Goal: Information Seeking & Learning: Learn about a topic

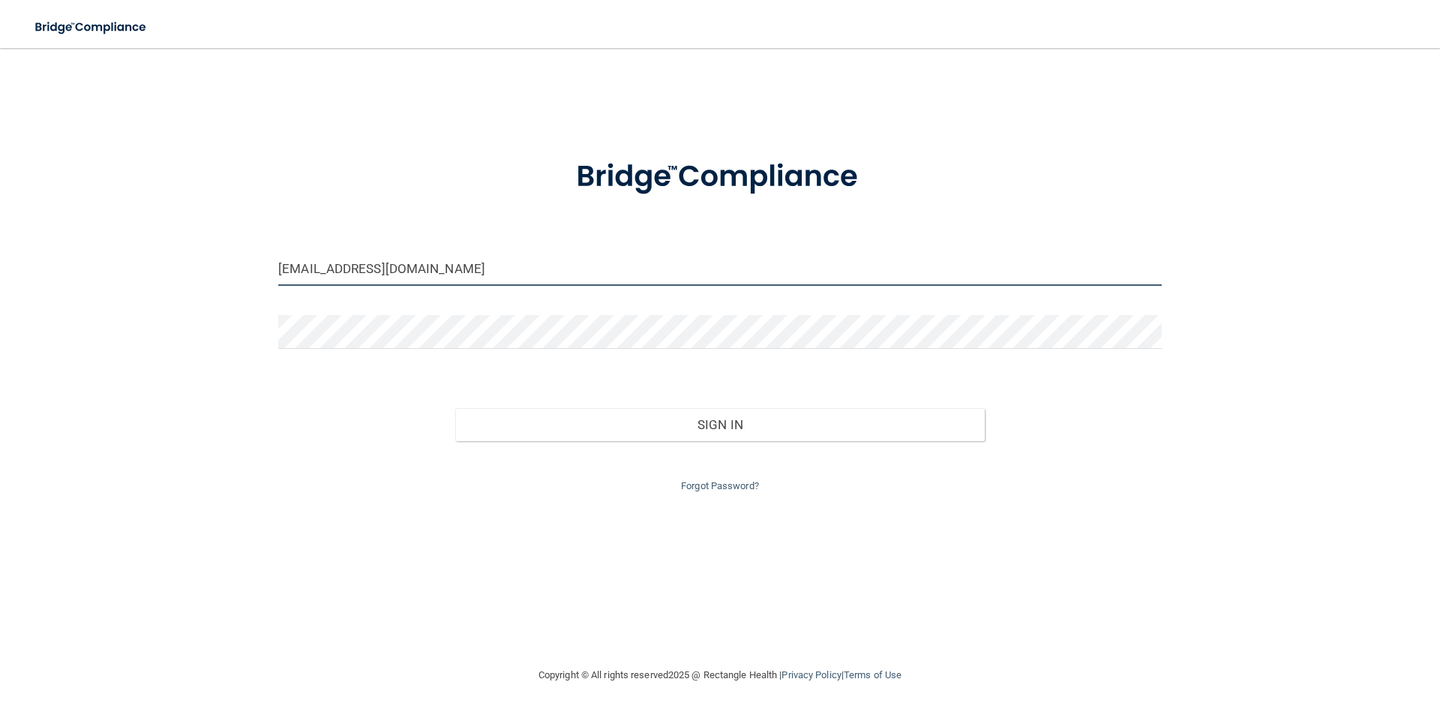
click at [424, 265] on input "[EMAIL_ADDRESS][DOMAIN_NAME]" at bounding box center [719, 269] width 883 height 34
drag, startPoint x: 446, startPoint y: 266, endPoint x: 120, endPoint y: 242, distance: 327.1
click at [120, 242] on div "[EMAIL_ADDRESS][DOMAIN_NAME] Invalid email/password. You don't have permission …" at bounding box center [720, 357] width 1380 height 588
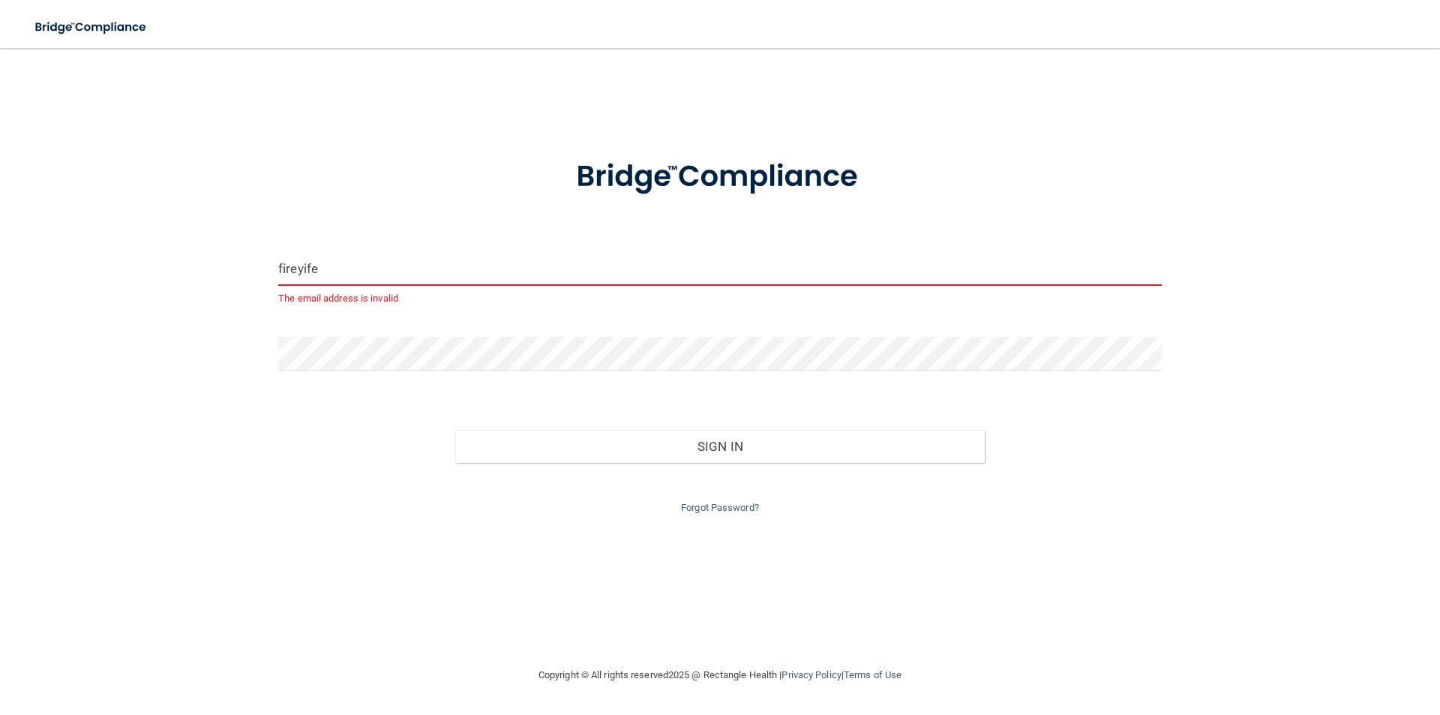
type input "[EMAIL_ADDRESS][DOMAIN_NAME]"
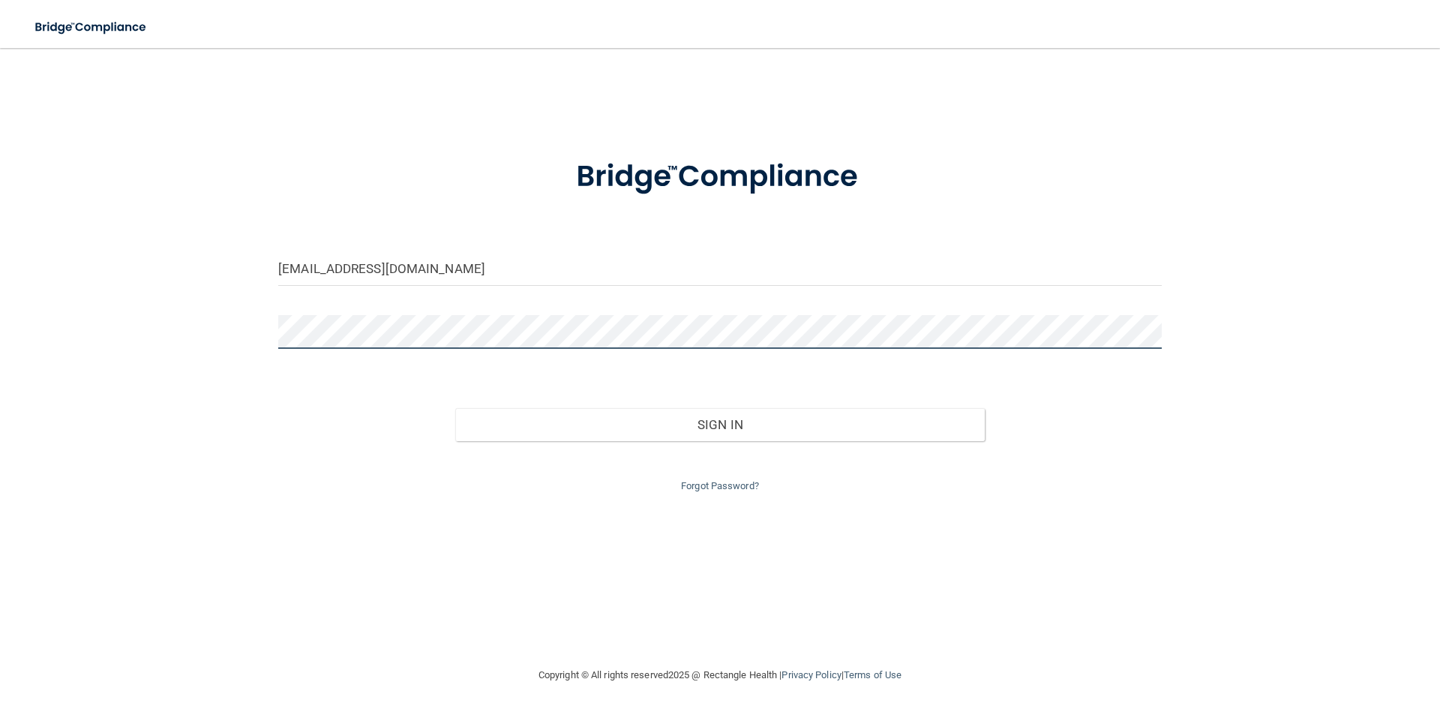
click at [172, 325] on div "[EMAIL_ADDRESS][DOMAIN_NAME] Invalid email/password. You don't have permission …" at bounding box center [720, 357] width 1380 height 588
click at [455, 408] on button "Sign In" at bounding box center [720, 424] width 530 height 33
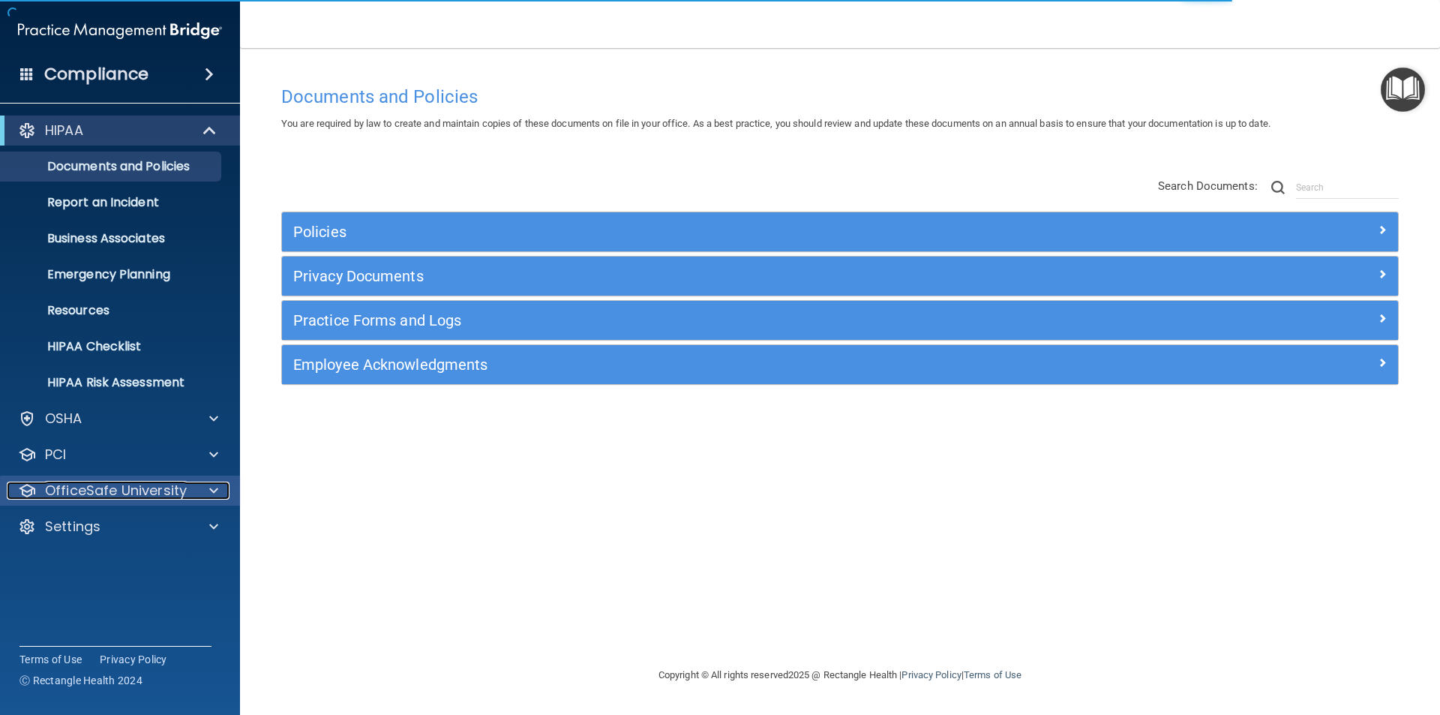
click at [97, 491] on p "OfficeSafe University" at bounding box center [116, 490] width 142 height 18
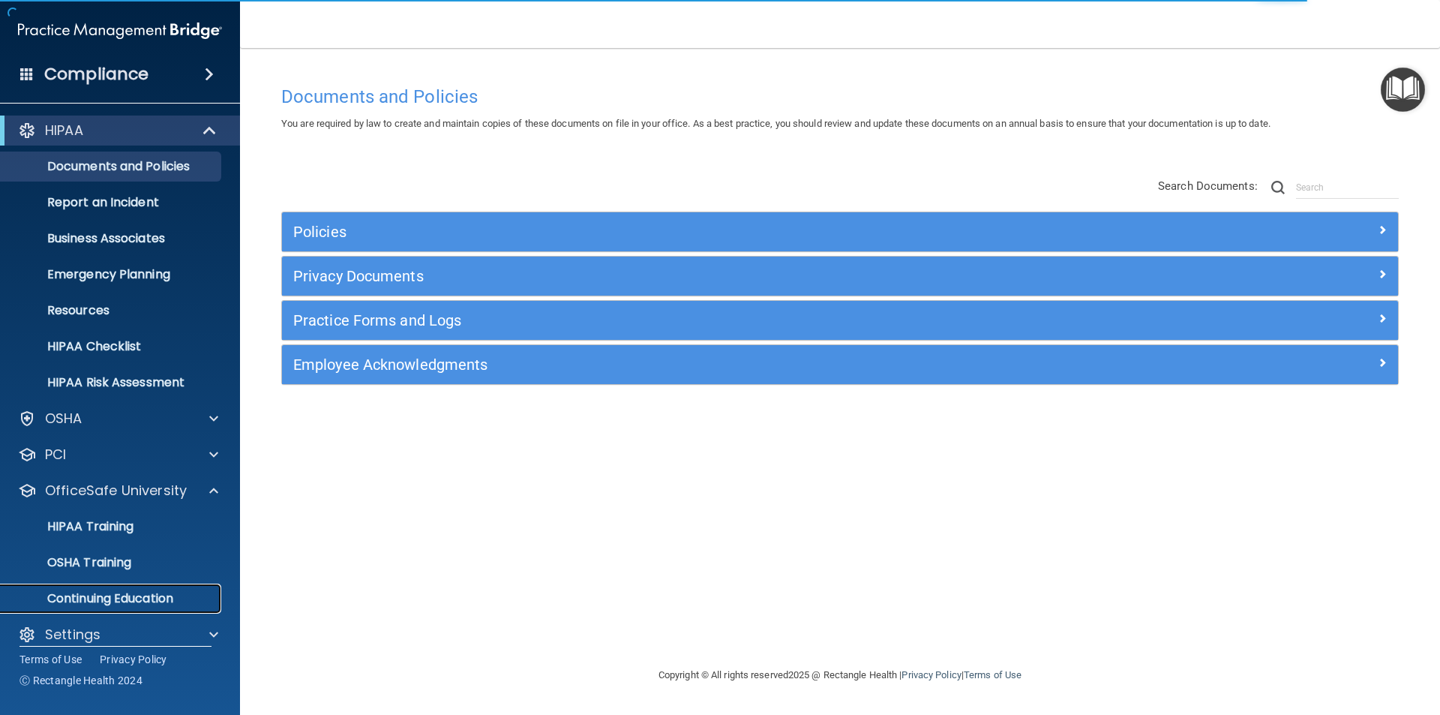
click at [104, 598] on p "Continuing Education" at bounding box center [112, 598] width 205 height 15
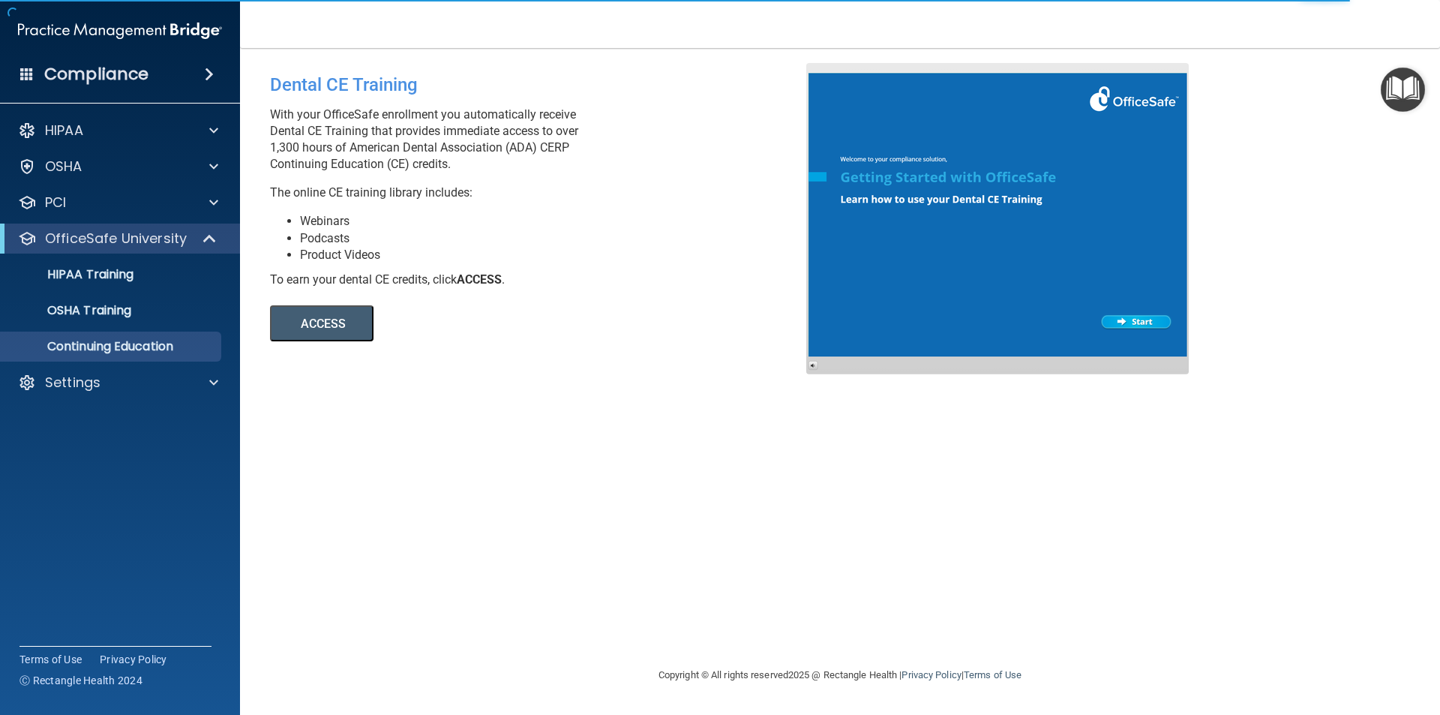
click at [332, 319] on button "ACCESS" at bounding box center [321, 323] width 103 height 36
